Goal: Transaction & Acquisition: Purchase product/service

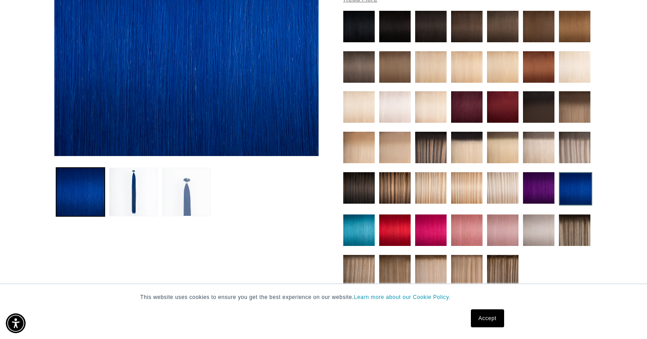
scroll to position [0, 583]
click at [199, 206] on button "Load image 3 in gallery view" at bounding box center [186, 192] width 49 height 49
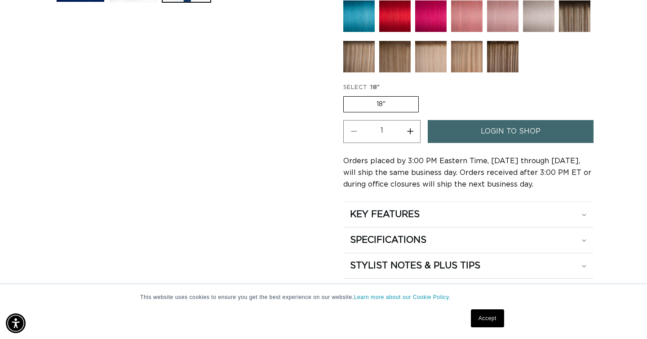
scroll to position [447, 0]
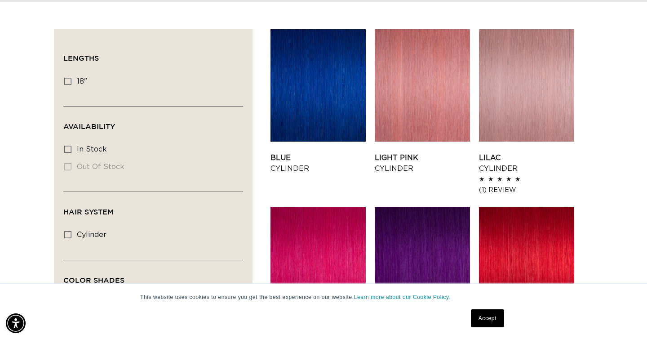
scroll to position [296, 0]
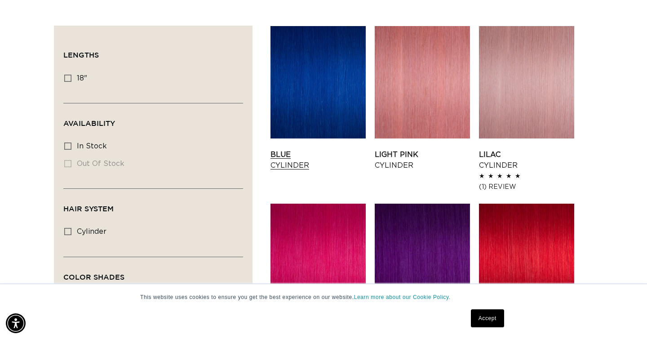
click at [300, 152] on link "Blue Cylinder" at bounding box center [317, 160] width 95 height 22
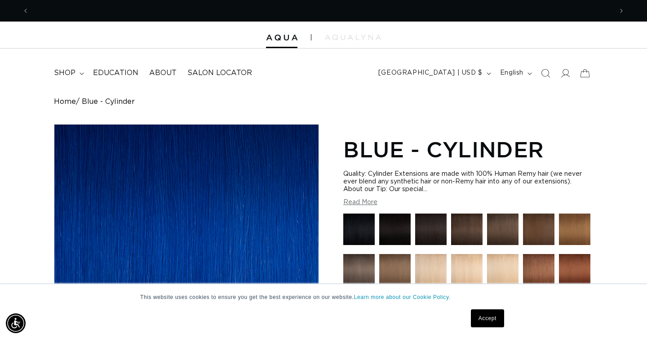
scroll to position [0, 1166]
click at [74, 74] on span "shop" at bounding box center [65, 72] width 22 height 9
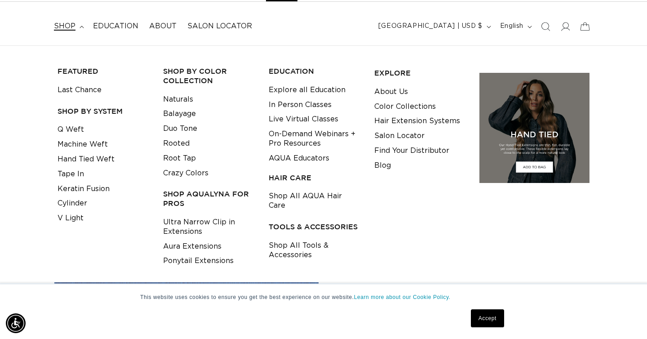
scroll to position [49, 0]
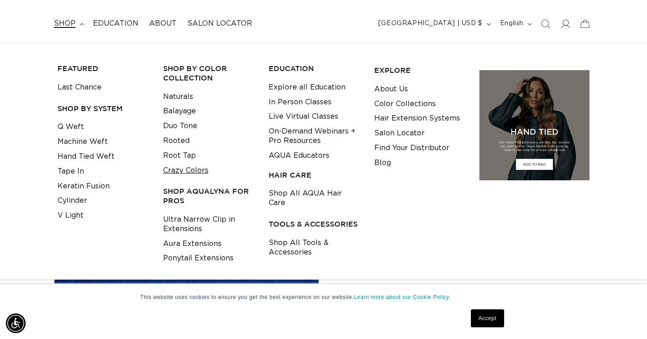
click at [186, 168] on link "Crazy Colors" at bounding box center [185, 170] width 45 height 15
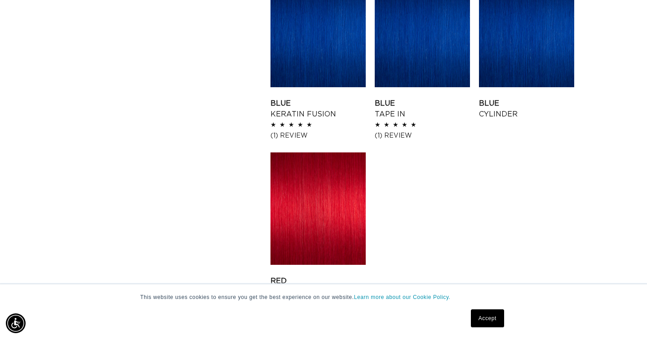
scroll to position [1080, 0]
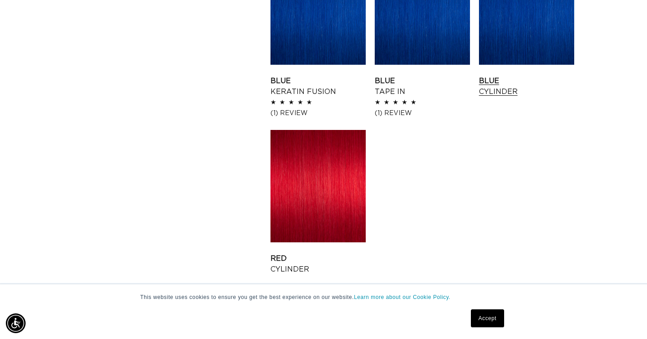
click at [525, 75] on link "Blue Cylinder" at bounding box center [526, 86] width 95 height 22
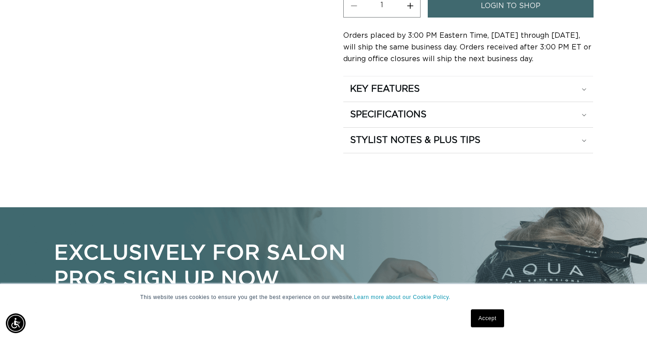
scroll to position [0, 583]
click at [404, 84] on h2 "KEY FEATURES" at bounding box center [385, 89] width 70 height 12
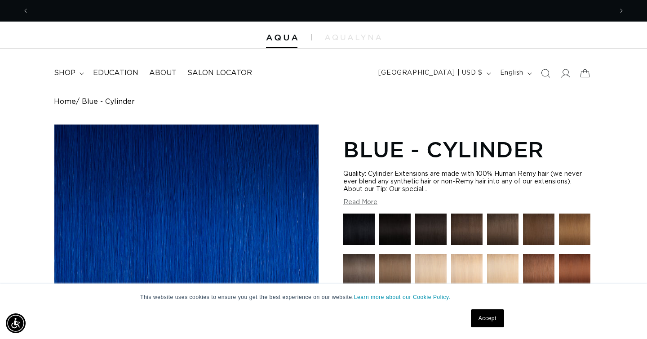
scroll to position [0, 0]
drag, startPoint x: 369, startPoint y: 173, endPoint x: 430, endPoint y: 170, distance: 61.2
click at [430, 170] on div "Quality: Cylinder Extensions are made with 100% Human Remy hair (we never ever …" at bounding box center [468, 181] width 250 height 23
copy div "Cylinder Extensions"
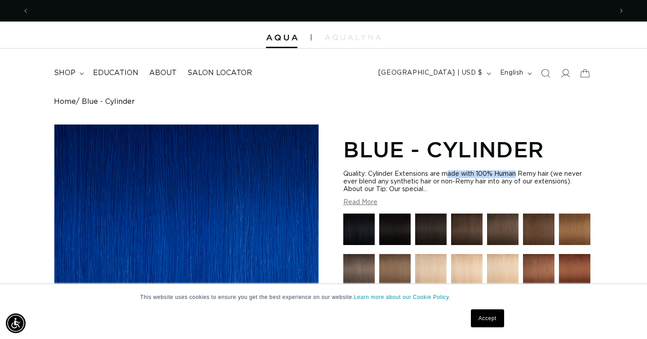
scroll to position [0, 0]
